Goal: Complete application form

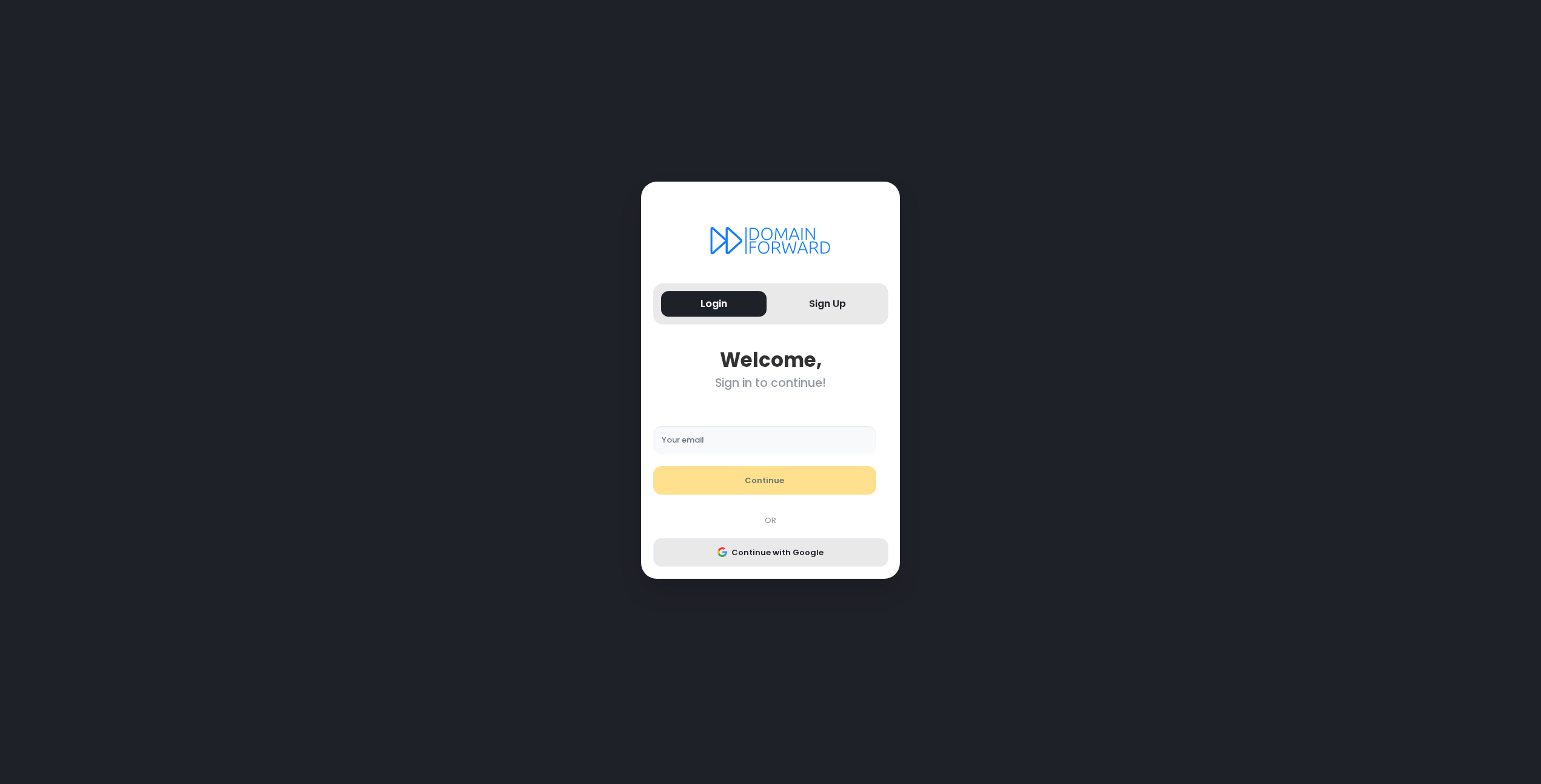
click at [779, 548] on button "Continue with Google" at bounding box center [770, 552] width 235 height 29
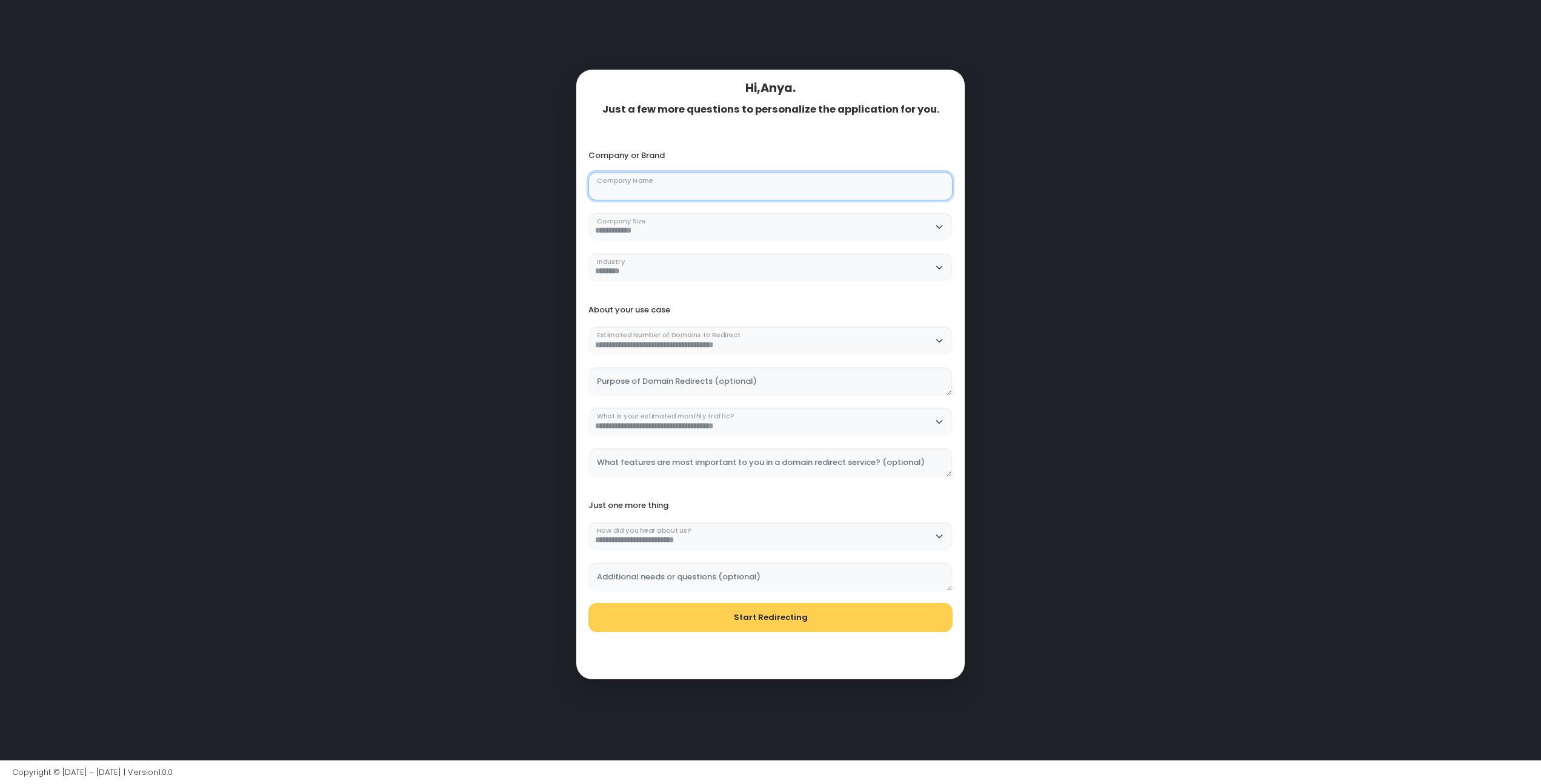
click at [917, 193] on Name "Company Name" at bounding box center [770, 186] width 365 height 29
